Goal: Information Seeking & Learning: Find specific fact

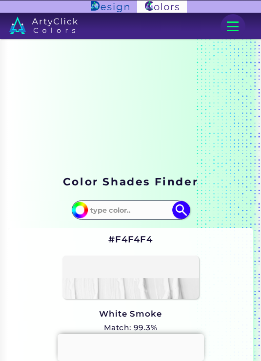
click at [113, 168] on div "Color Shades Finder" at bounding box center [130, 180] width 151 height 24
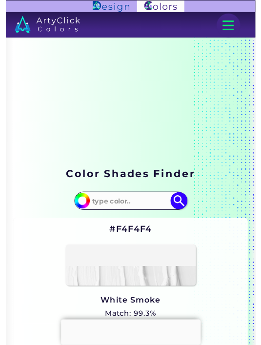
scroll to position [130, 0]
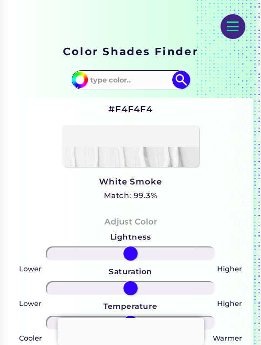
click at [108, 73] on input at bounding box center [131, 80] width 88 height 16
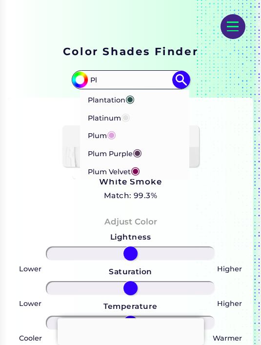
type input "Pl"
click at [100, 120] on p "Platinum ◉" at bounding box center [109, 117] width 42 height 18
type input "#e5e4e2"
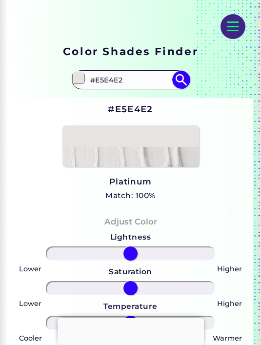
click at [123, 199] on h5 "Match: 100%" at bounding box center [130, 195] width 50 height 13
click at [122, 78] on input "#E5E4E2" at bounding box center [131, 80] width 88 height 16
type input "#"
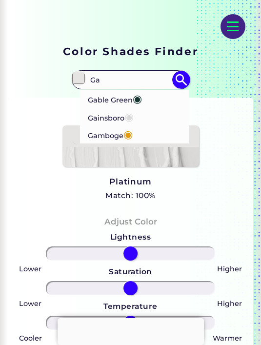
type input "Ga"
click at [100, 119] on p "Gainsboro ◉" at bounding box center [111, 117] width 46 height 18
type input "#dcdcdc"
type input "#DCDCDC"
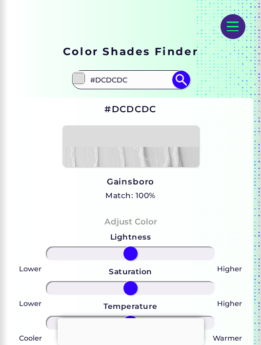
click at [121, 188] on h3 "Gainsboro" at bounding box center [130, 182] width 50 height 12
